Goal: Task Accomplishment & Management: Manage account settings

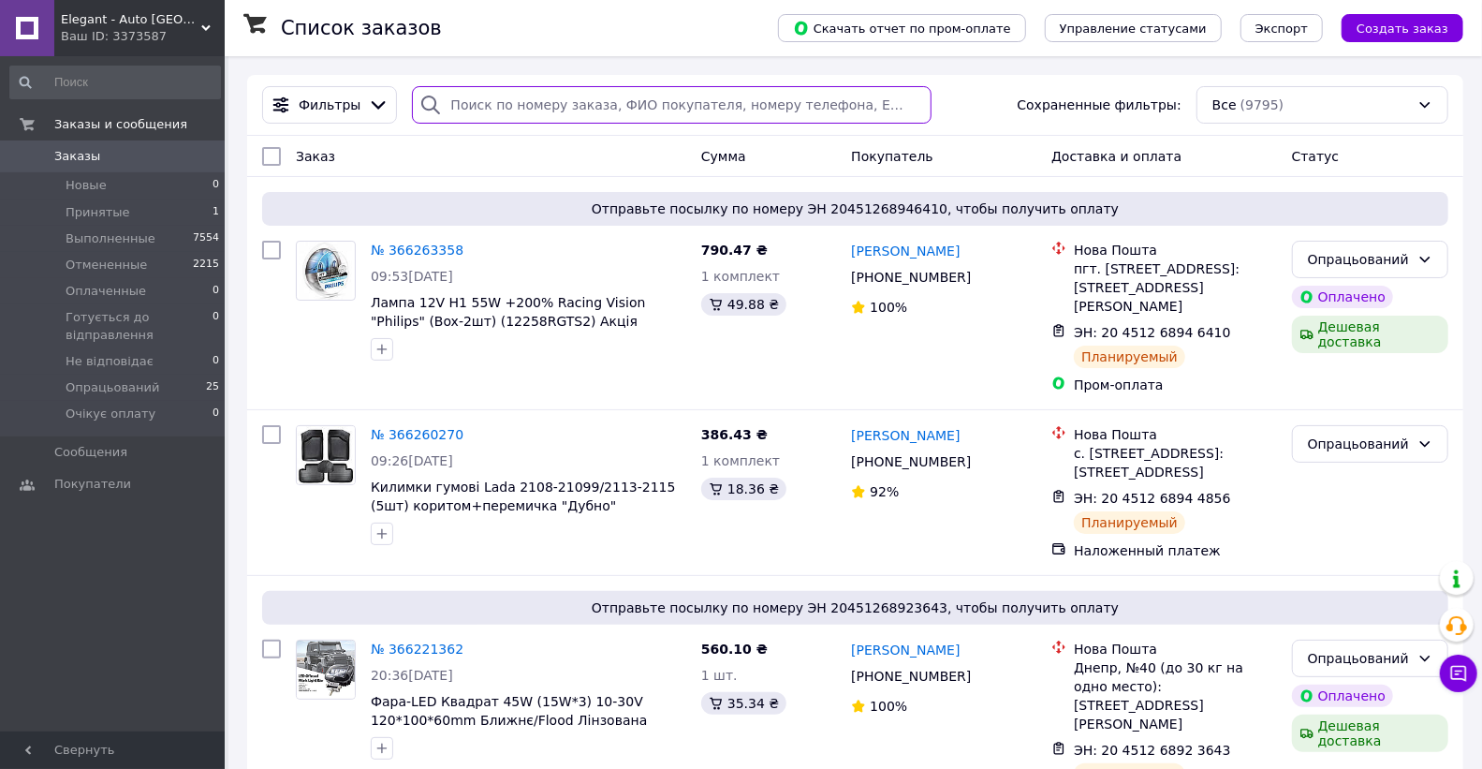
paste input "365987825"
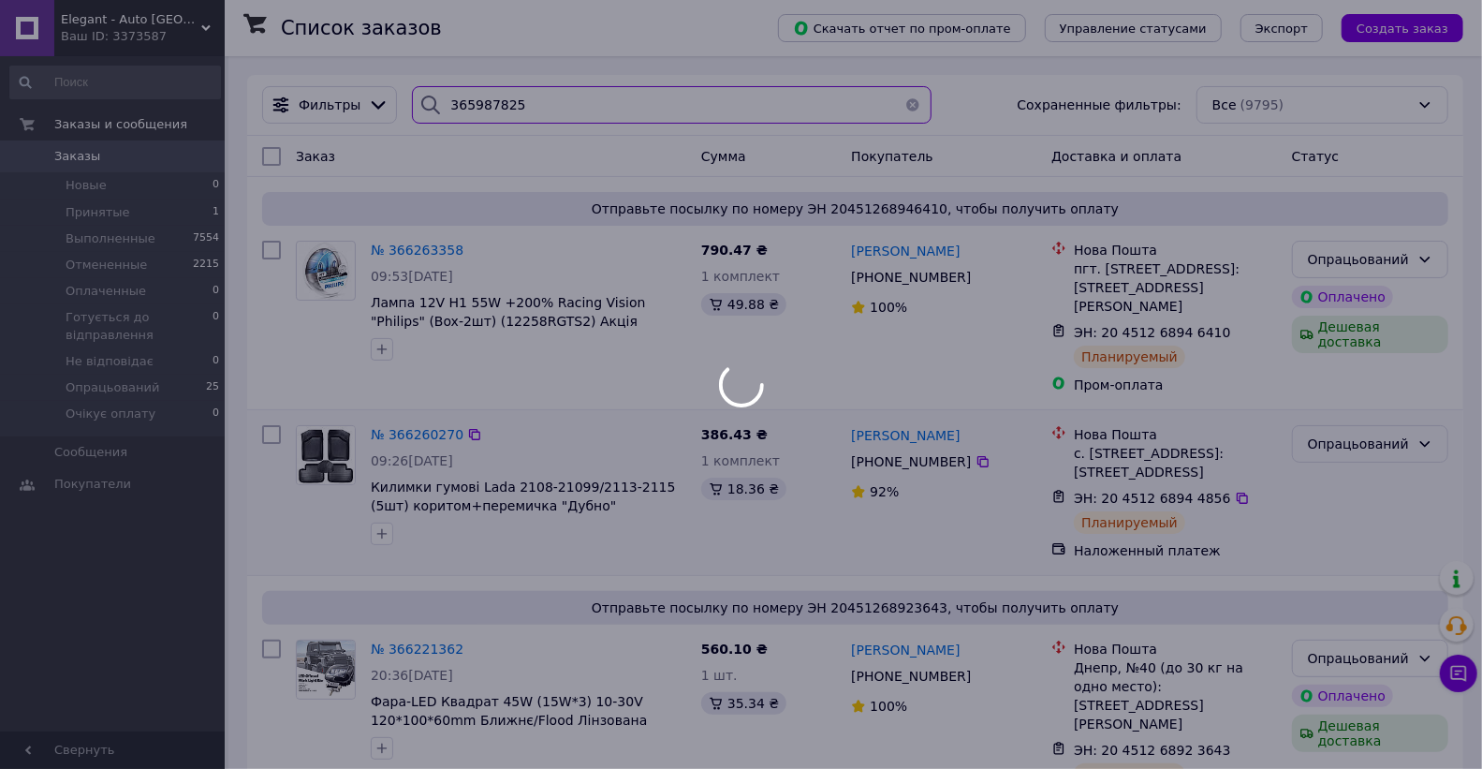
type input "365987825"
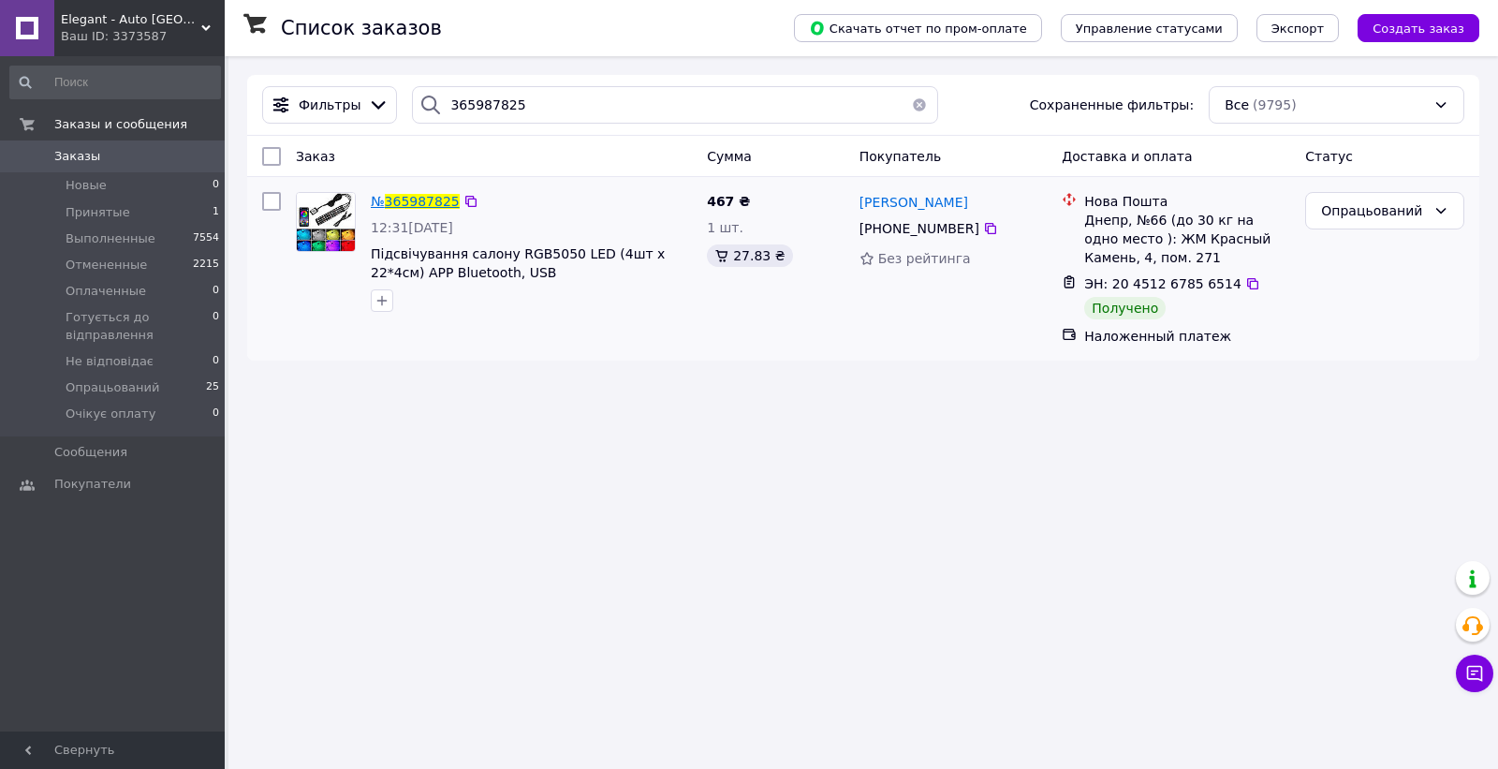
click at [423, 195] on span "365987825" at bounding box center [422, 201] width 75 height 15
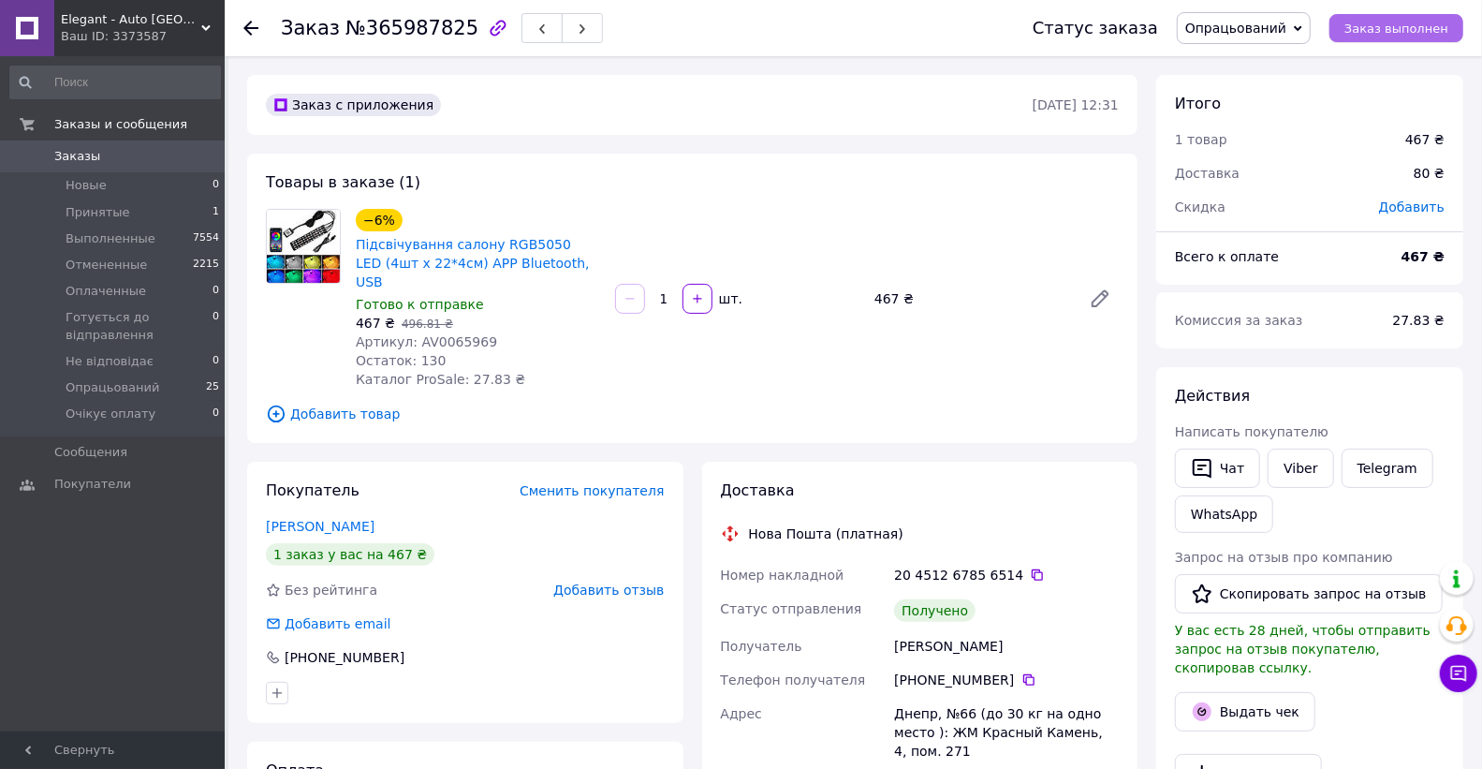
click at [1388, 34] on span "Заказ выполнен" at bounding box center [1397, 29] width 104 height 14
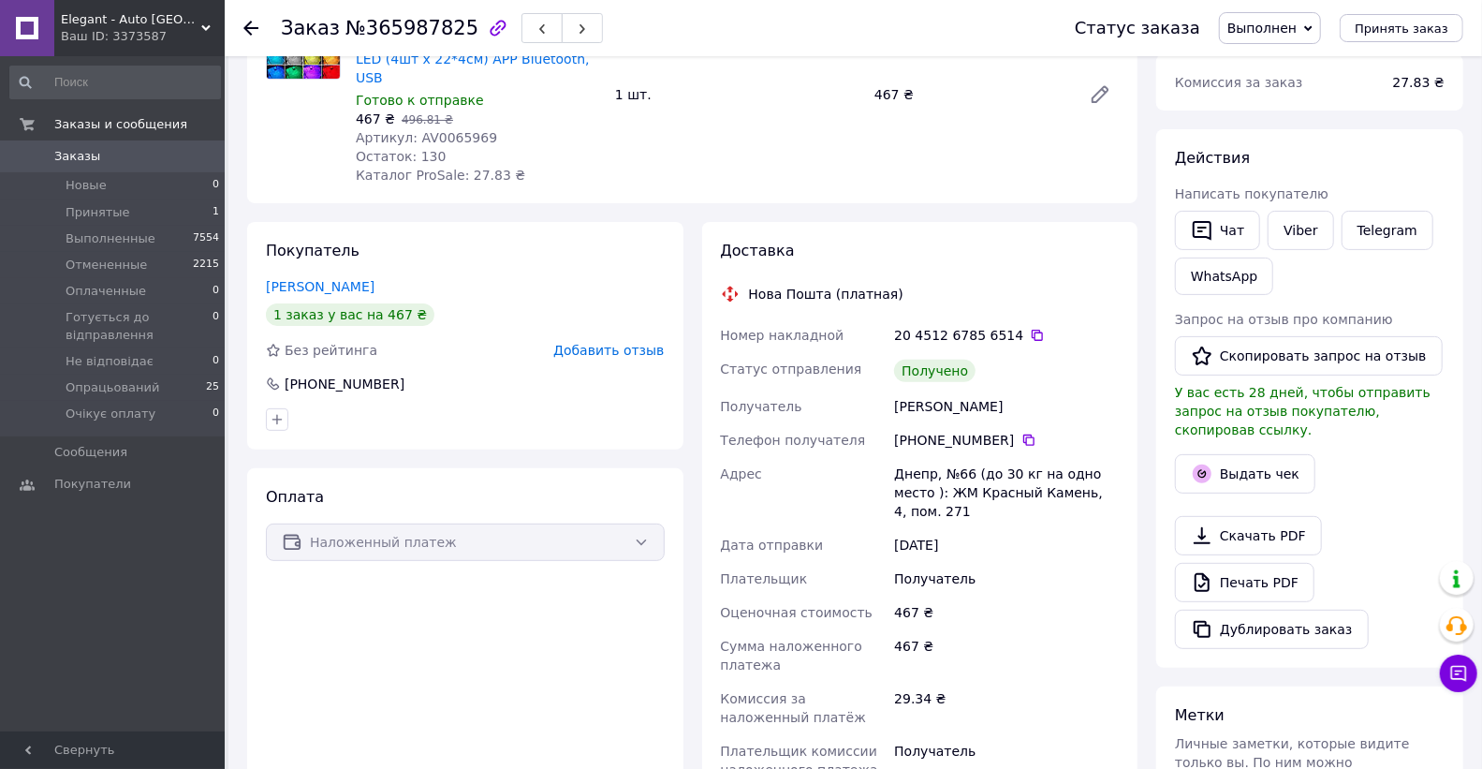
scroll to position [416, 0]
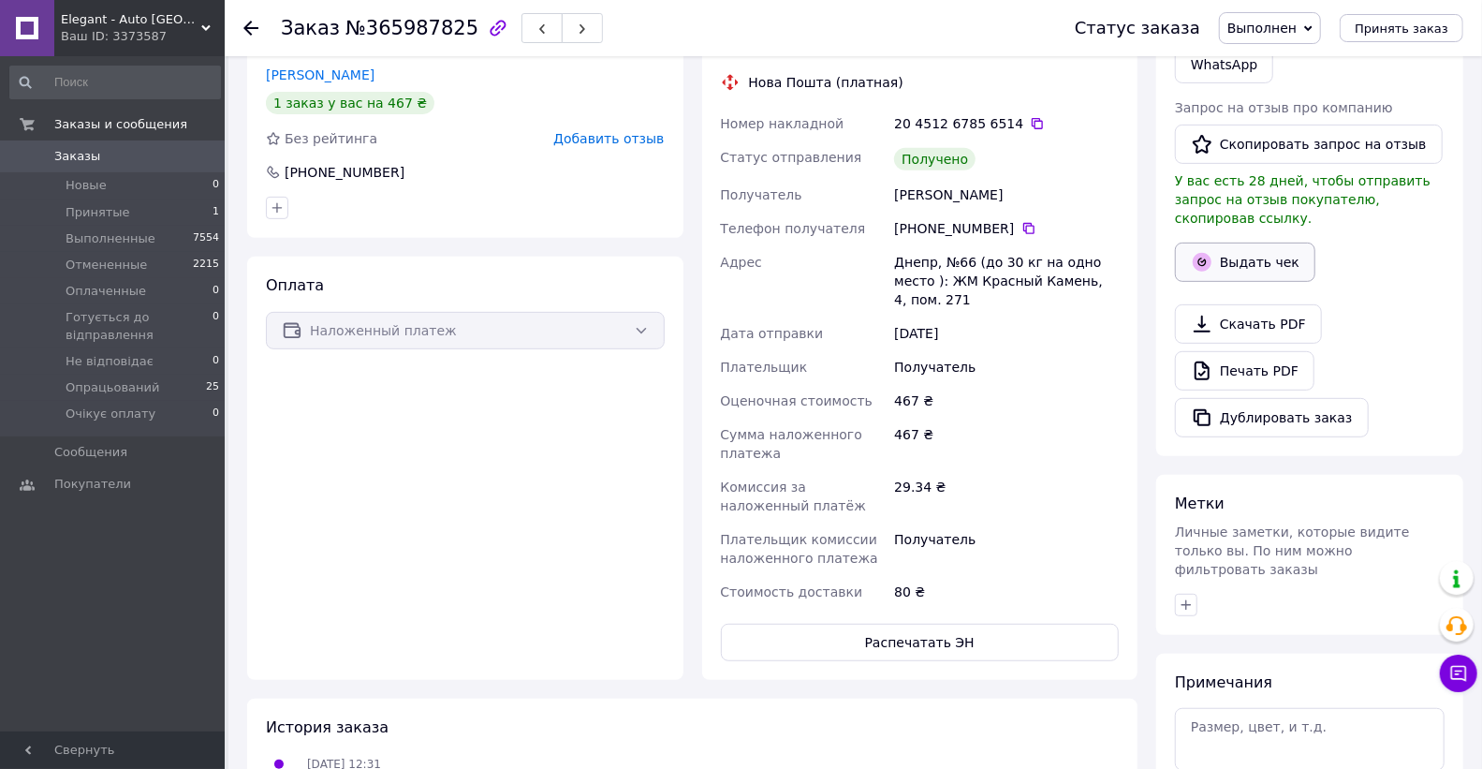
click at [1199, 253] on icon "button" at bounding box center [1202, 262] width 19 height 19
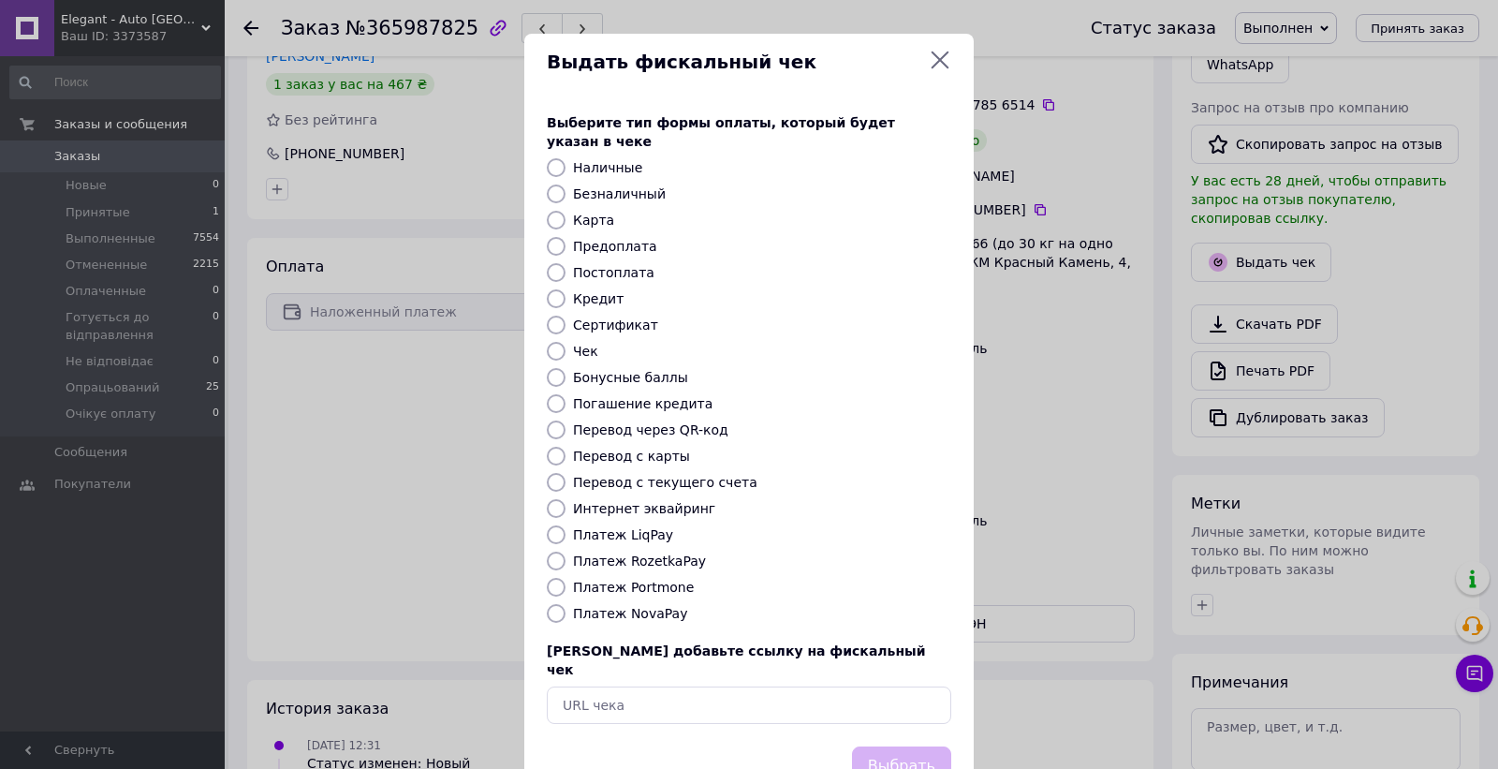
click at [619, 186] on label "Безналичный" at bounding box center [619, 193] width 93 height 15
click at [566, 184] on input "Безналичный" at bounding box center [556, 193] width 19 height 19
radio input "true"
click at [891, 746] on button "Выбрать" at bounding box center [901, 766] width 99 height 40
